Goal: Find specific page/section: Find specific page/section

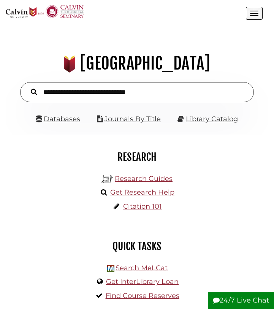
scroll to position [84, 252]
click at [65, 119] on link "Databases" at bounding box center [58, 119] width 44 height 8
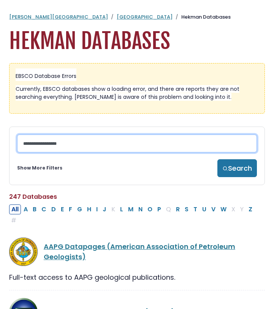
click at [102, 150] on input "Search database by title or keyword" at bounding box center [137, 144] width 240 height 18
type input "****"
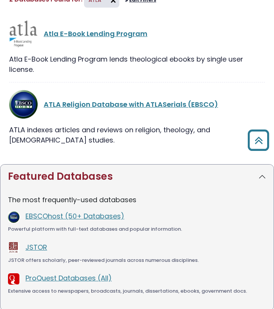
scroll to position [119, 0]
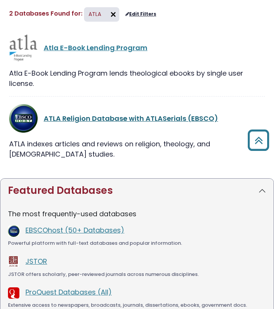
click at [138, 119] on link "ATLA Religion Database with ATLASerials (EBSCO)" at bounding box center [131, 119] width 175 height 10
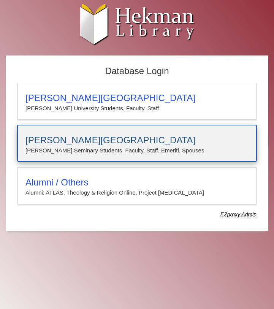
click at [131, 148] on p "[PERSON_NAME] Seminary Students, Faculty, Staff, Emeriti, Spouses" at bounding box center [136, 151] width 223 height 10
